Goal: Task Accomplishment & Management: Use online tool/utility

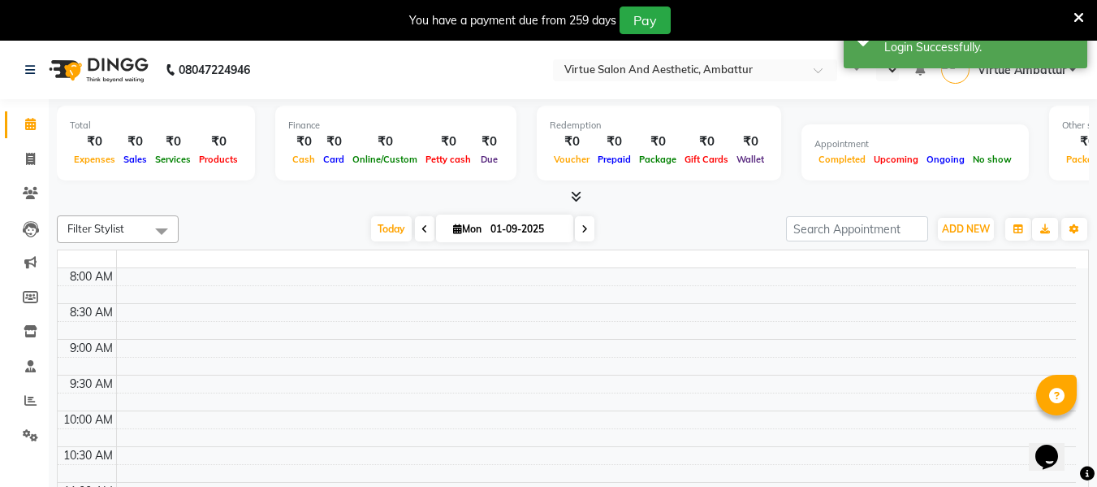
select select "en"
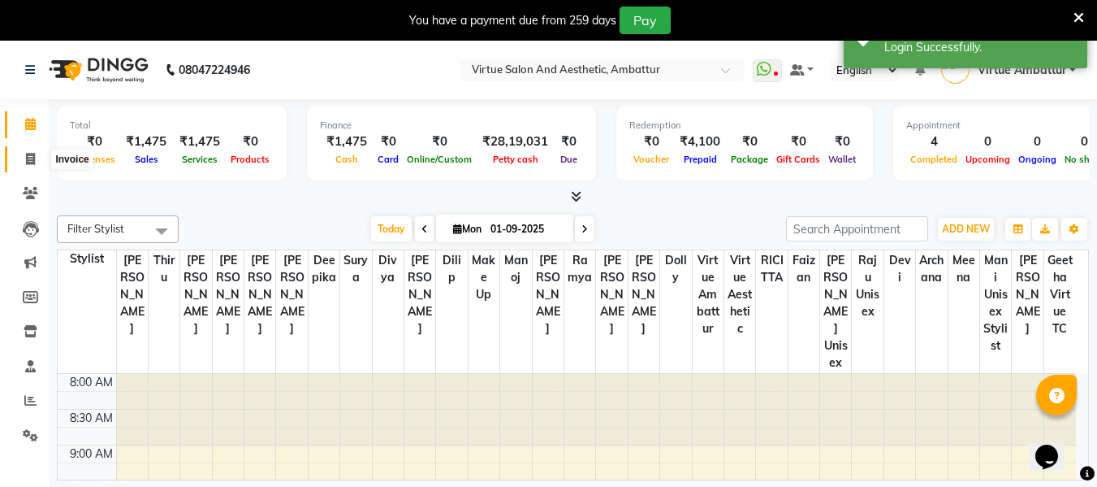
click at [21, 155] on span at bounding box center [30, 159] width 28 height 19
select select "service"
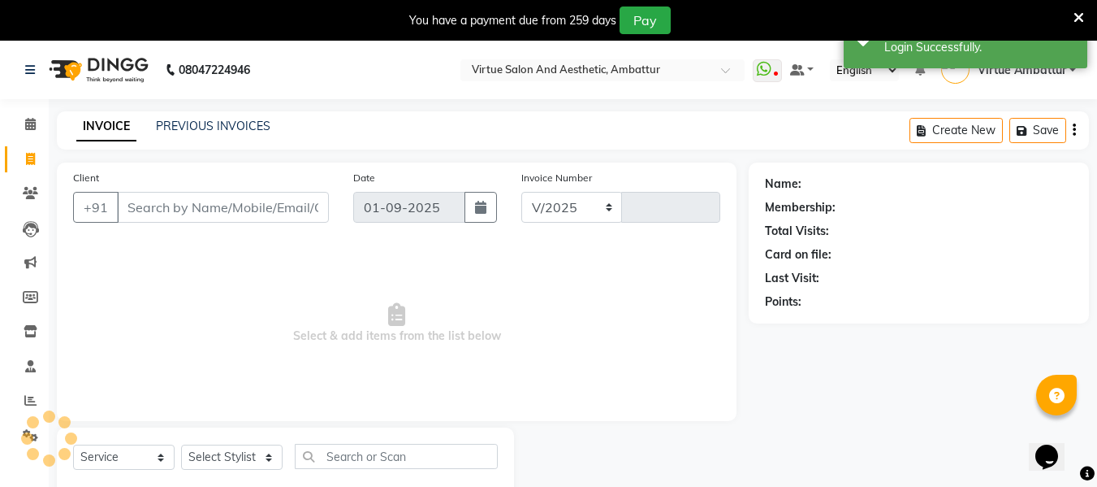
select select "5237"
type input "3148"
click at [245, 123] on link "PREVIOUS INVOICES" at bounding box center [213, 126] width 115 height 15
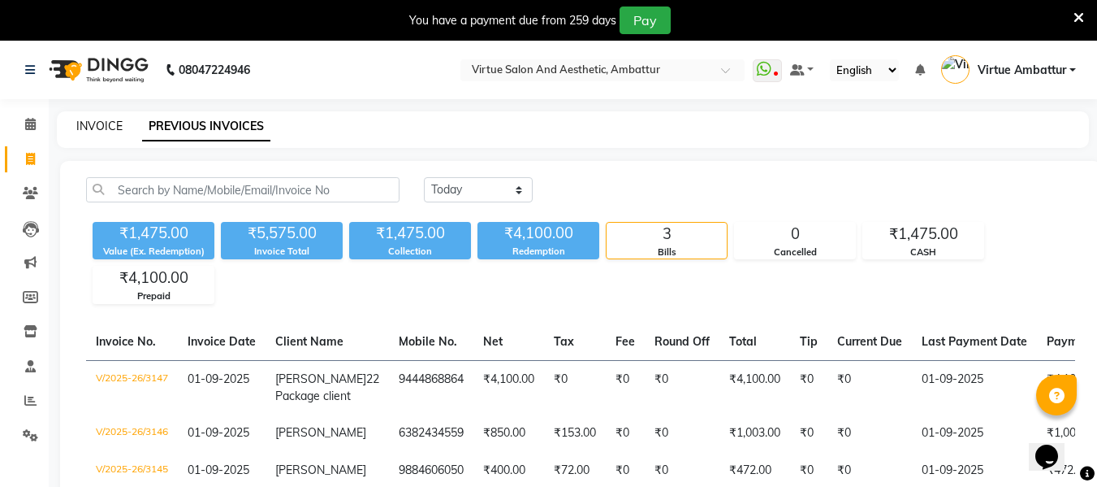
click at [96, 124] on link "INVOICE" at bounding box center [99, 126] width 46 height 15
select select "service"
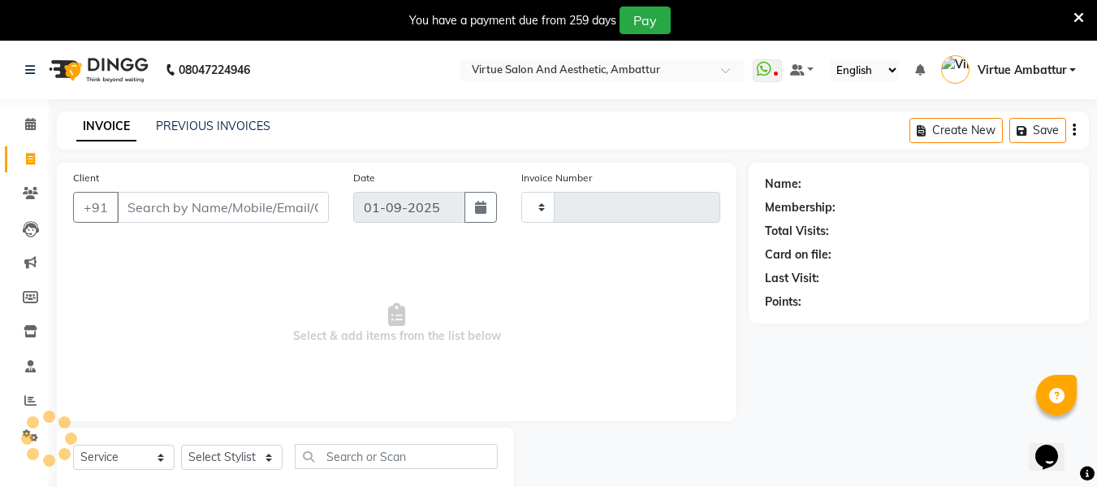
type input "3148"
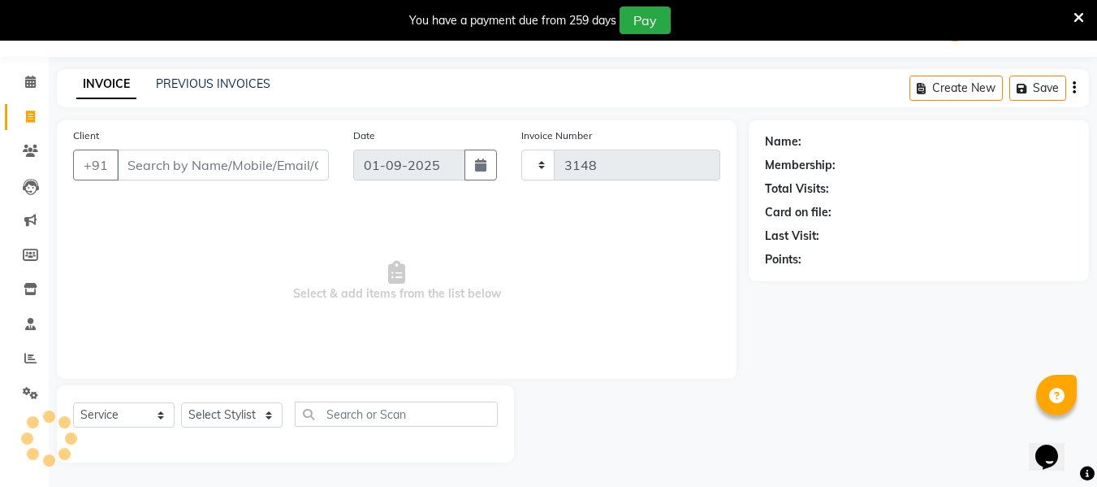
select select "5237"
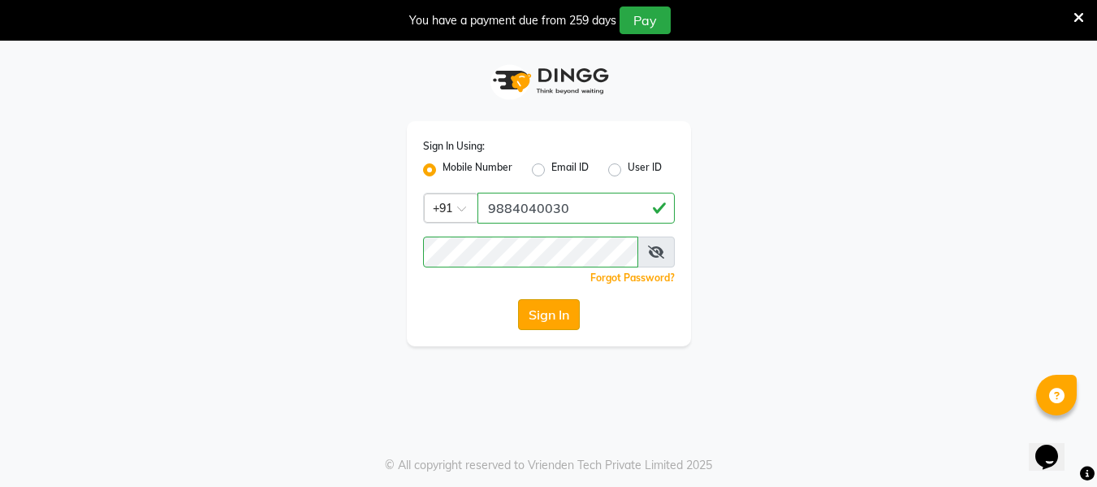
click at [552, 316] on button "Sign In" at bounding box center [549, 314] width 62 height 31
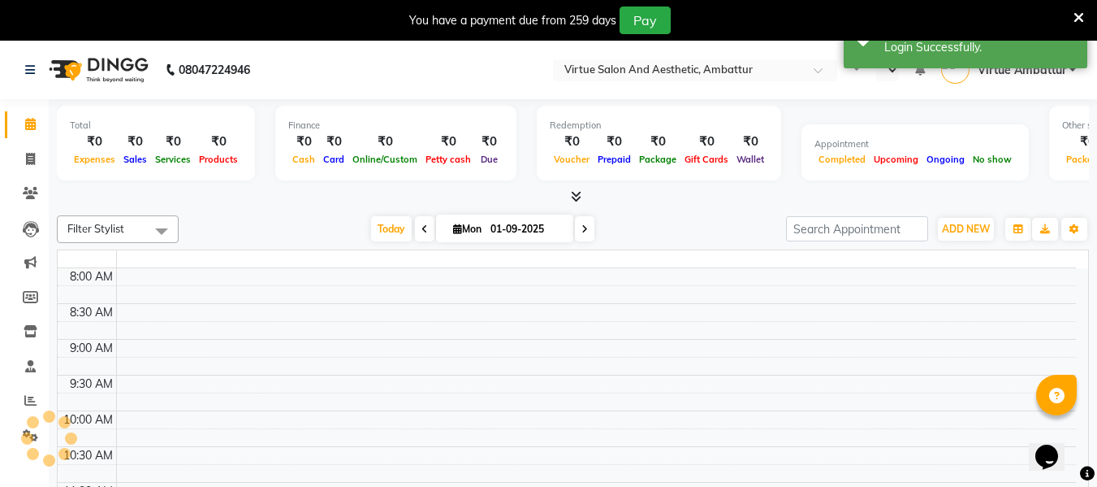
select select "en"
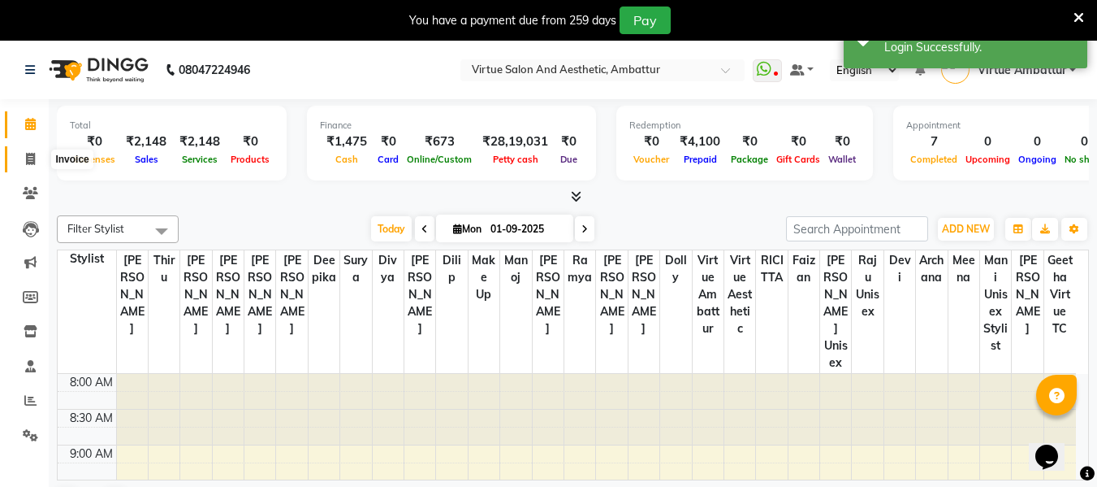
click at [29, 162] on icon at bounding box center [30, 159] width 9 height 12
select select "service"
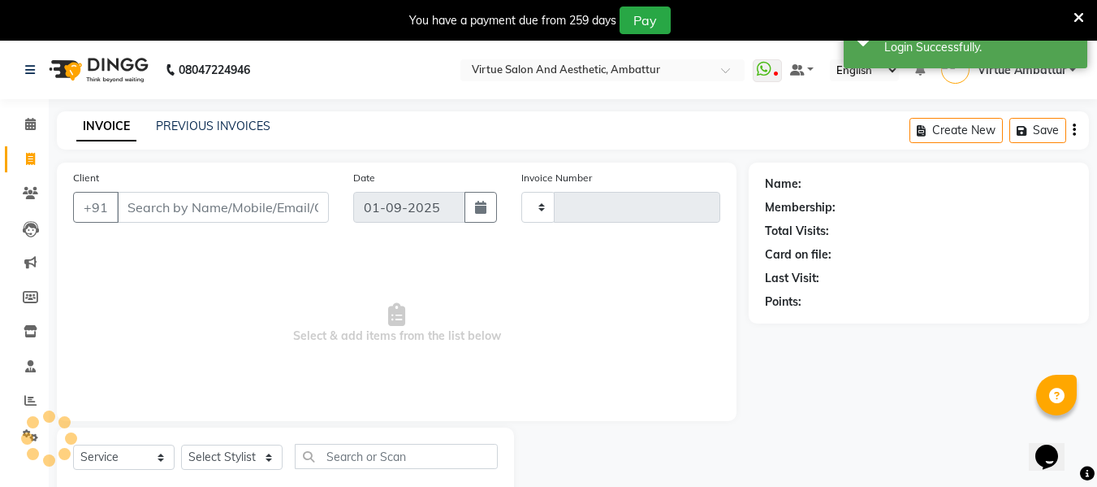
type input "3150"
select select "5237"
click at [171, 216] on input "Client" at bounding box center [223, 207] width 212 height 31
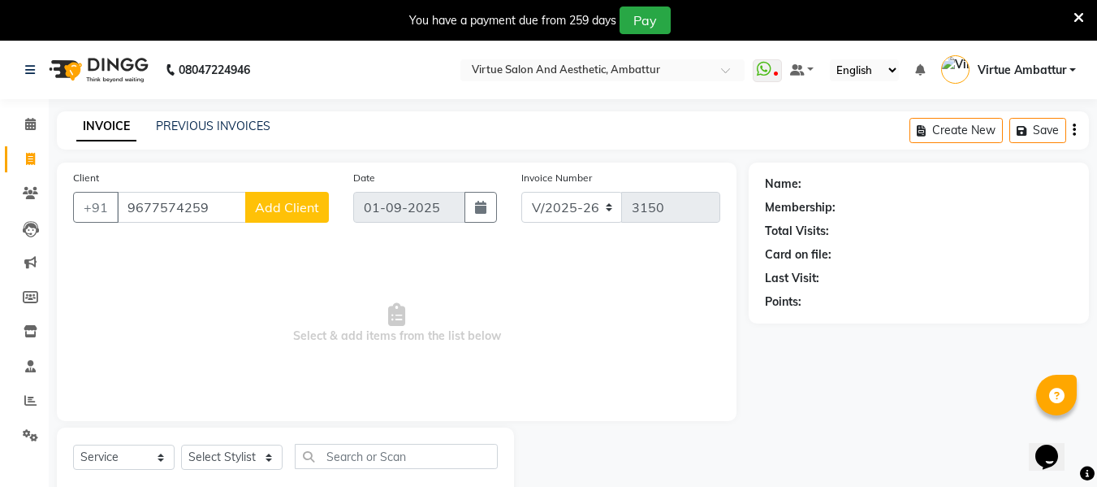
type input "9677574259"
